Goal: Navigation & Orientation: Go to known website

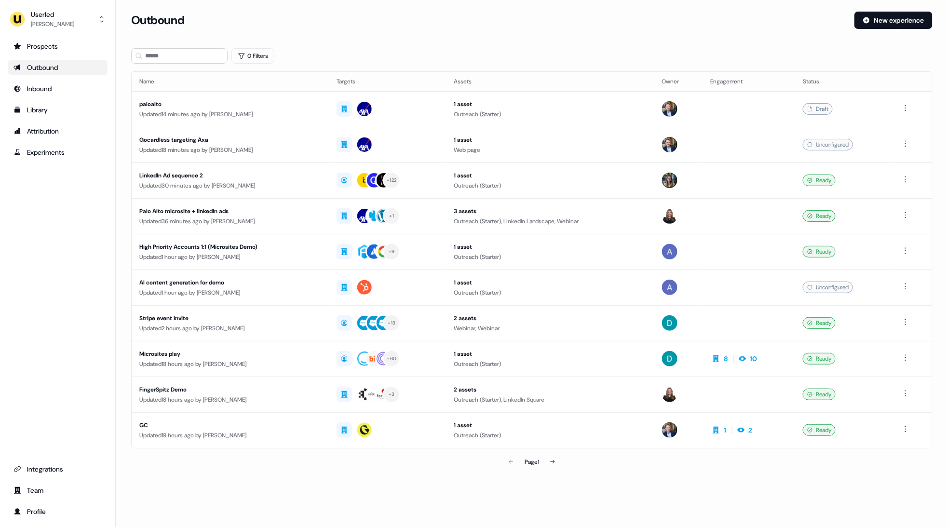
click at [484, 33] on div "Outbound New experience" at bounding box center [531, 26] width 801 height 29
click at [495, 41] on section "Loading... Outbound New experience 0 Filters Name Targets Assets Owner Engageme…" at bounding box center [532, 255] width 832 height 487
click at [489, 36] on div "Outbound New experience" at bounding box center [531, 26] width 801 height 29
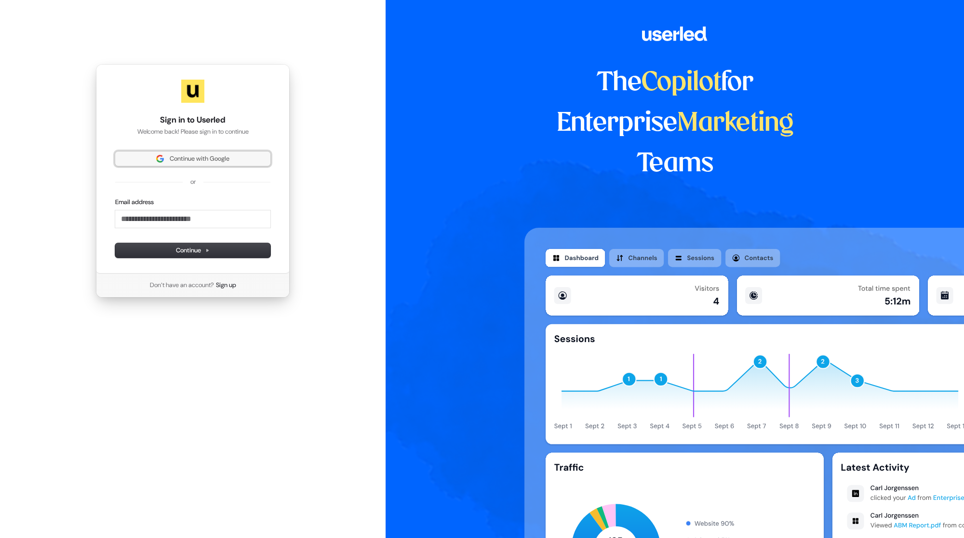
click at [190, 155] on span "Continue with Google" at bounding box center [200, 158] width 60 height 9
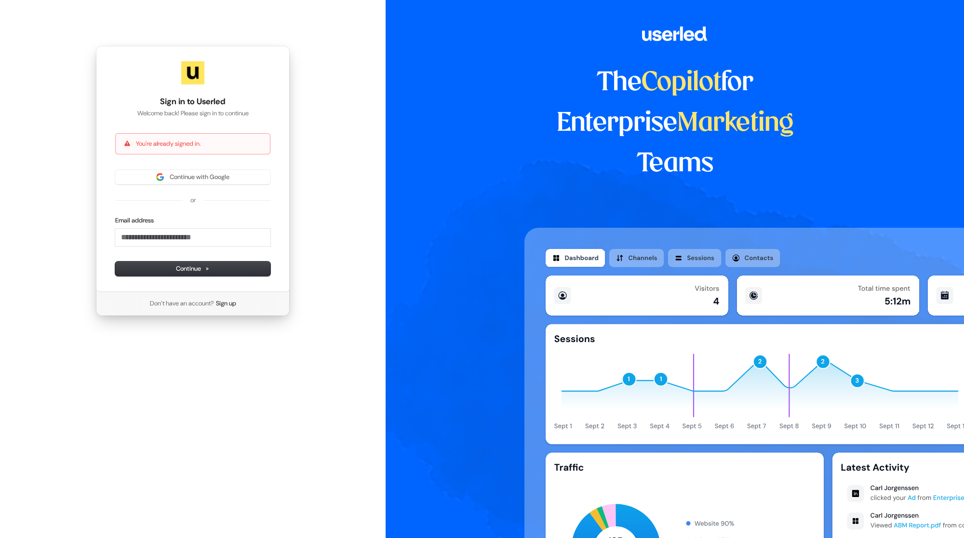
click at [353, 134] on div "Sign in to Userled Welcome back! Please sign in to continue You're already sign…" at bounding box center [193, 181] width 386 height 362
click at [162, 182] on button "Continue with Google" at bounding box center [192, 177] width 155 height 14
